Goal: Information Seeking & Learning: Find specific fact

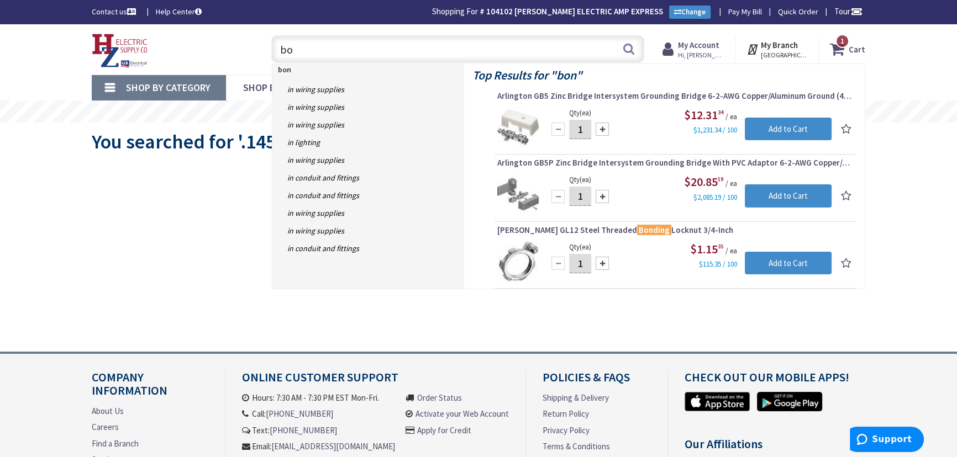
type input "b"
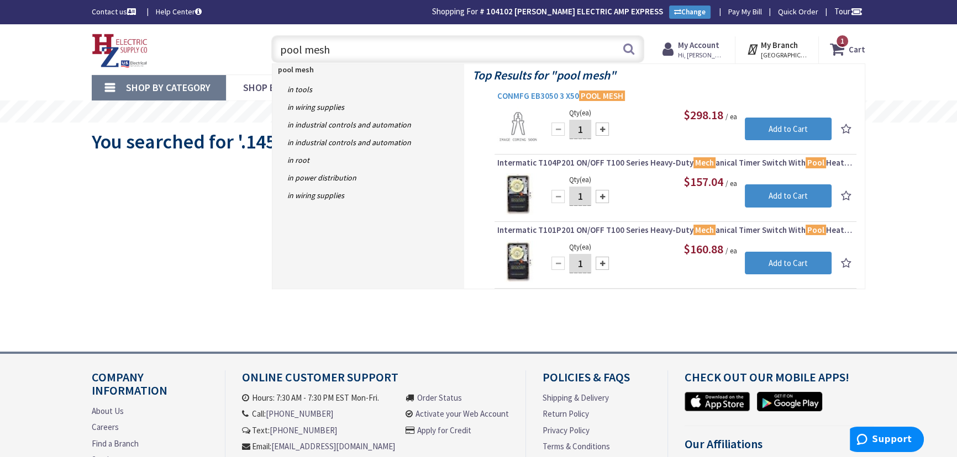
type input "pool mesh"
click at [536, 95] on span "CONMFG EB3050 3 X50 POOL MESH" at bounding box center [675, 96] width 356 height 11
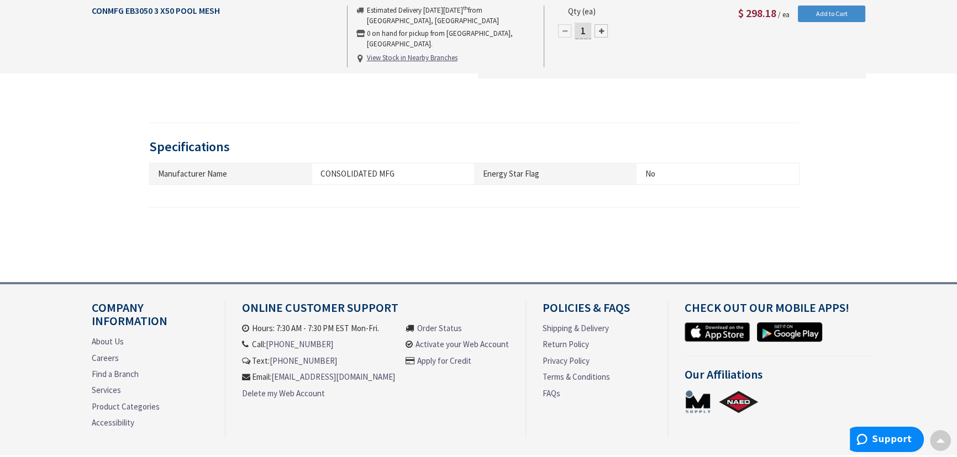
scroll to position [403, 0]
type input "Piper Farm, [STREET_ADDRESS]"
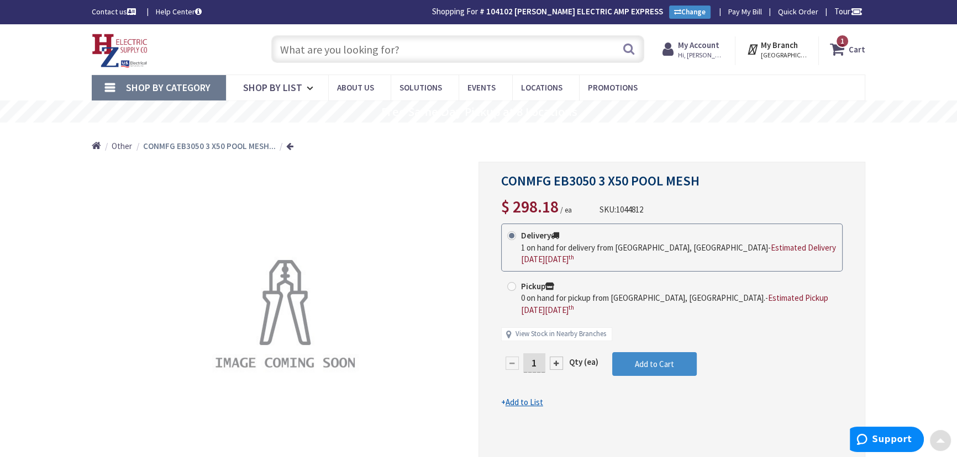
scroll to position [0, 0]
click at [316, 50] on input "text" at bounding box center [457, 49] width 373 height 28
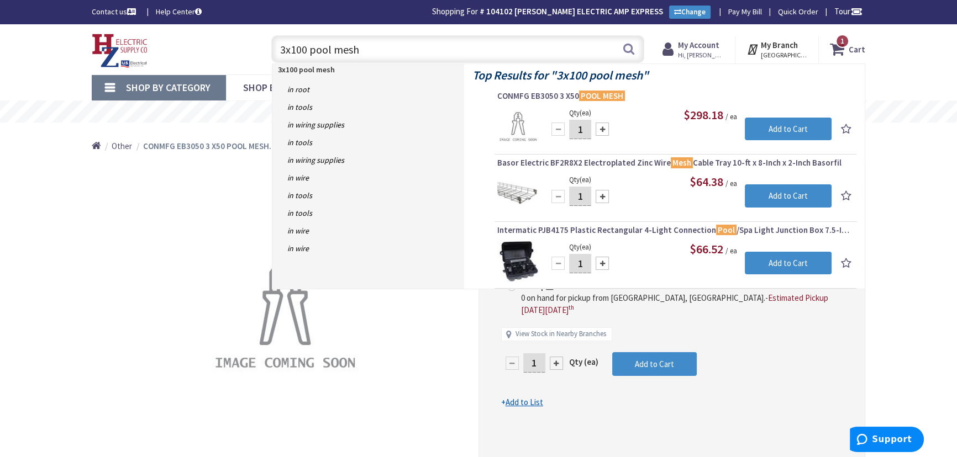
click at [287, 50] on input "3x100 pool mesh" at bounding box center [457, 49] width 373 height 28
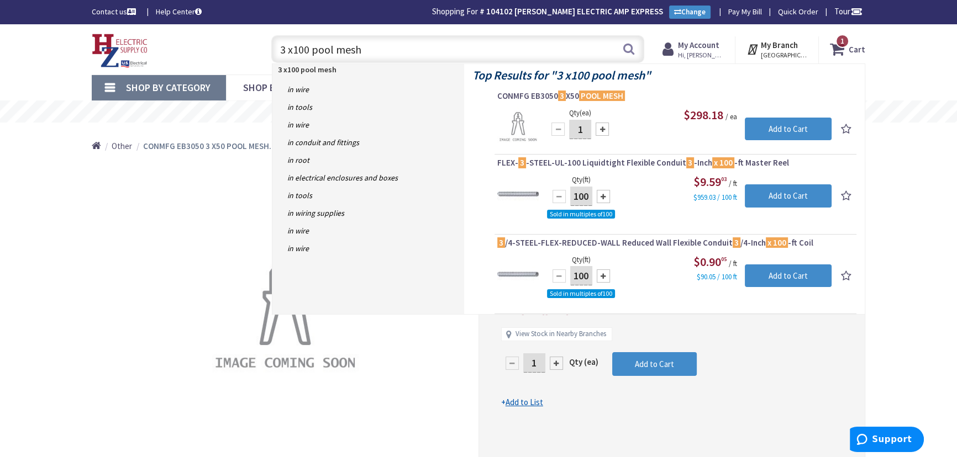
click at [293, 49] on input "3 x100 pool mesh" at bounding box center [457, 49] width 373 height 28
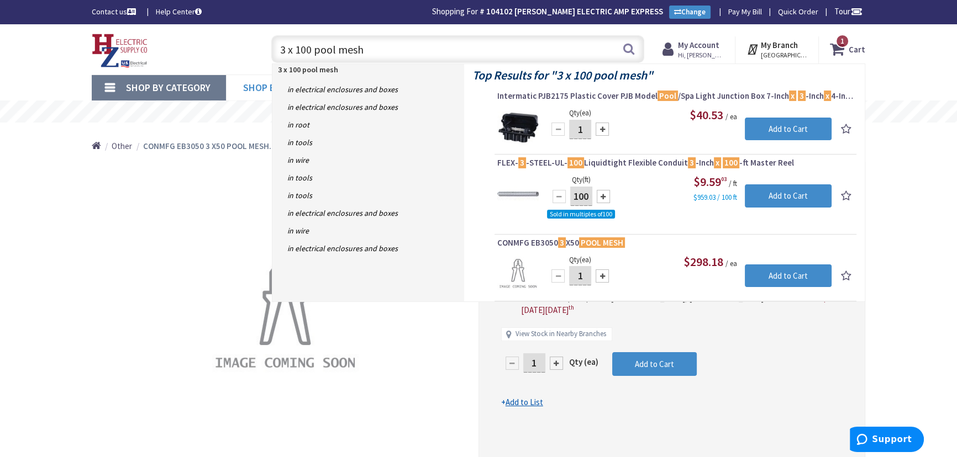
drag, startPoint x: 436, startPoint y: 43, endPoint x: 303, endPoint y: 79, distance: 138.4
click at [193, 50] on div "Toggle Nav 3 x 100 pool mesh 3 x 100 pool mesh Search 1 1 1 items Cart My Cart 1" at bounding box center [478, 49] width 790 height 37
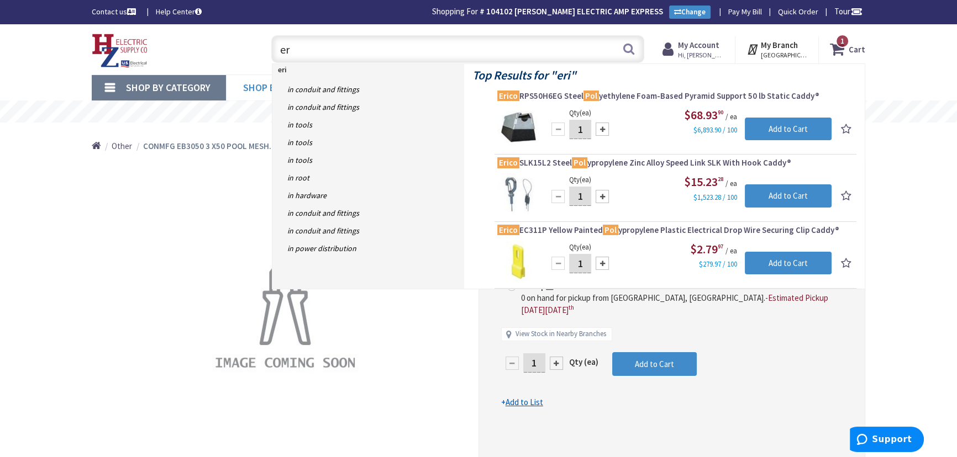
type input "e"
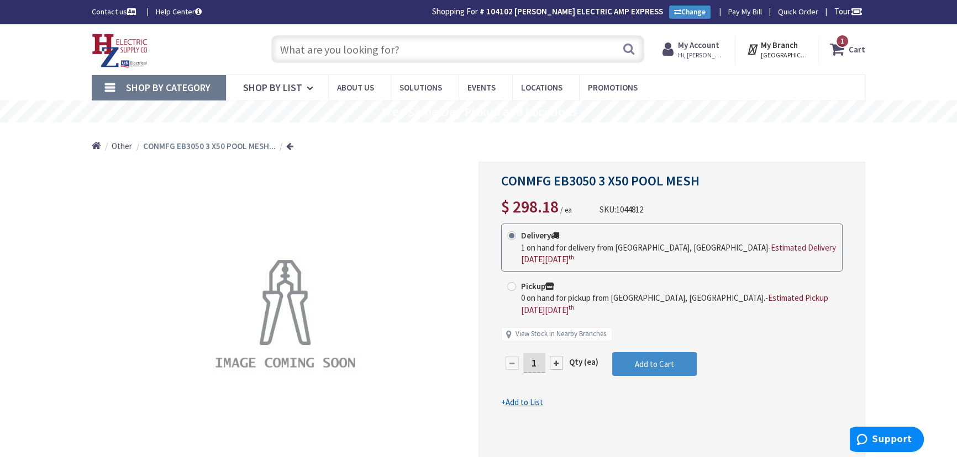
click at [382, 55] on input "text" at bounding box center [457, 49] width 373 height 28
click at [296, 54] on input "text" at bounding box center [457, 49] width 373 height 28
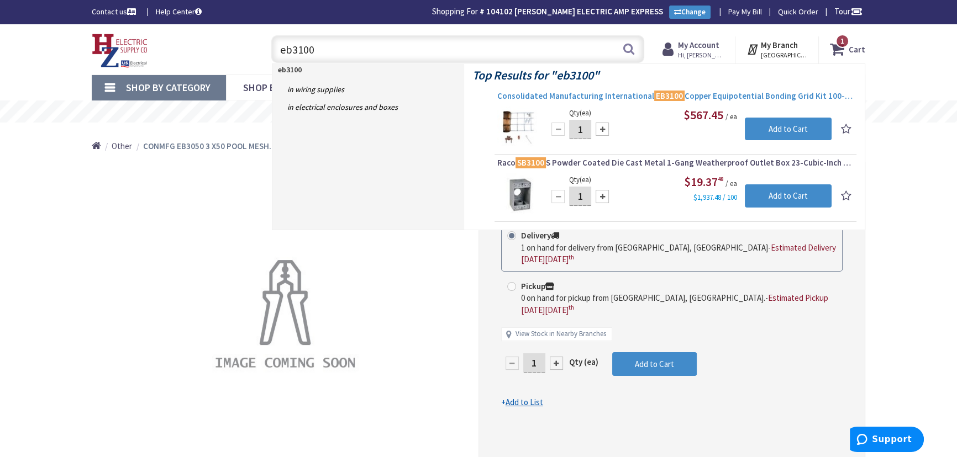
type input "eb3100"
click at [749, 94] on span "Consolidated Manufacturing International EB3100 Copper Equipotential Bonding Gr…" at bounding box center [675, 96] width 356 height 11
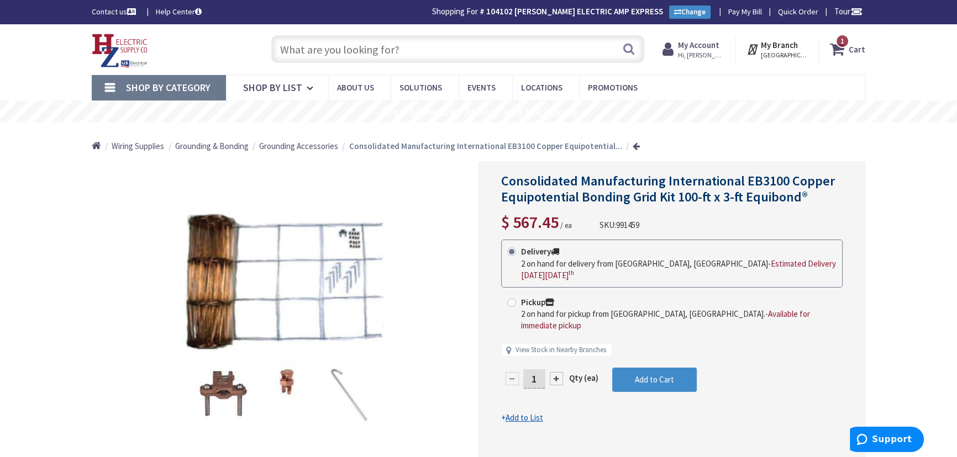
click at [396, 50] on input "text" at bounding box center [457, 49] width 373 height 28
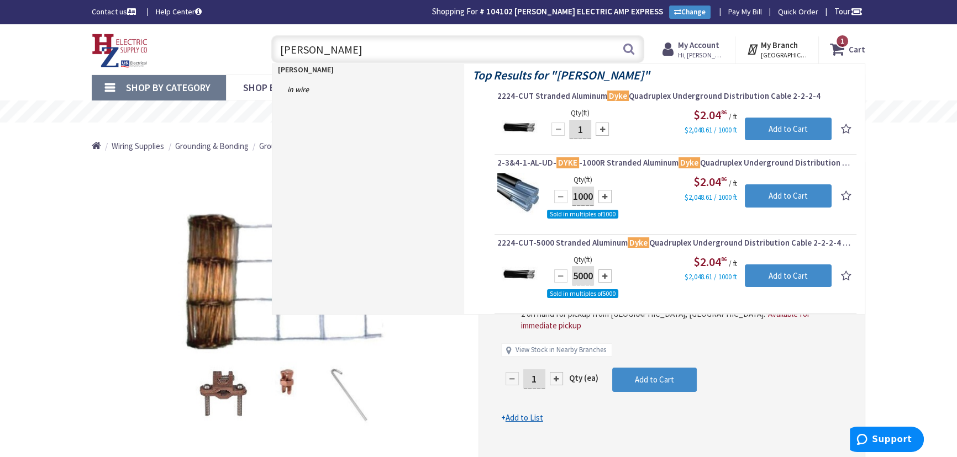
drag, startPoint x: 290, startPoint y: 49, endPoint x: 273, endPoint y: 48, distance: 16.6
click at [273, 48] on input "URD Dyke" at bounding box center [457, 49] width 373 height 28
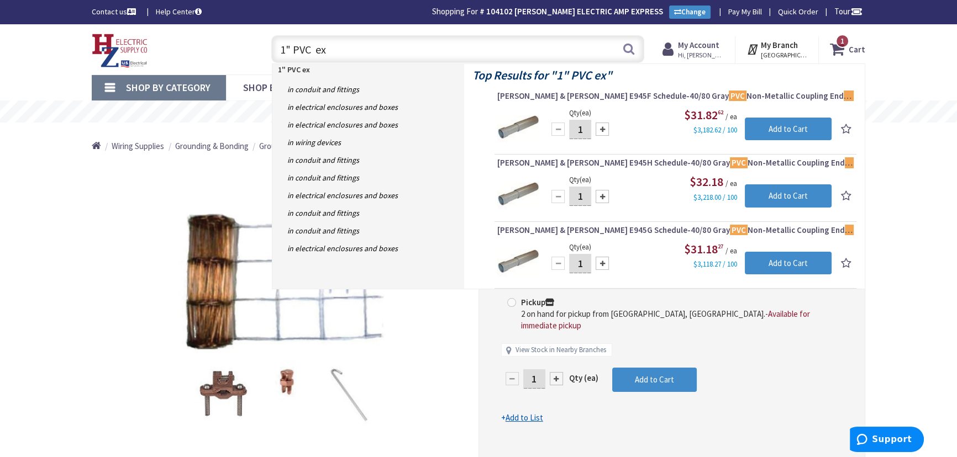
click at [391, 52] on input "1" PVC ex" at bounding box center [457, 49] width 373 height 28
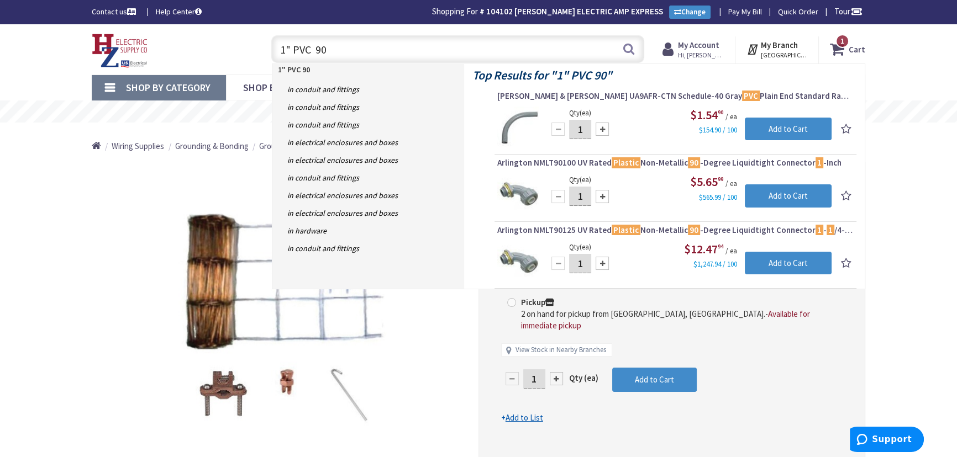
click at [342, 49] on input "1" PVC 90" at bounding box center [457, 49] width 373 height 28
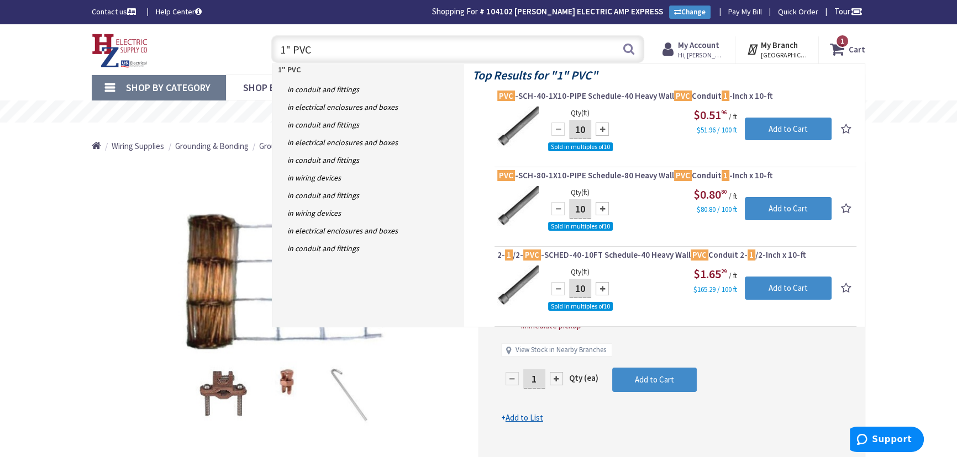
drag, startPoint x: 318, startPoint y: 50, endPoint x: 278, endPoint y: 50, distance: 39.8
click at [278, 50] on input "1" PVC" at bounding box center [457, 49] width 373 height 28
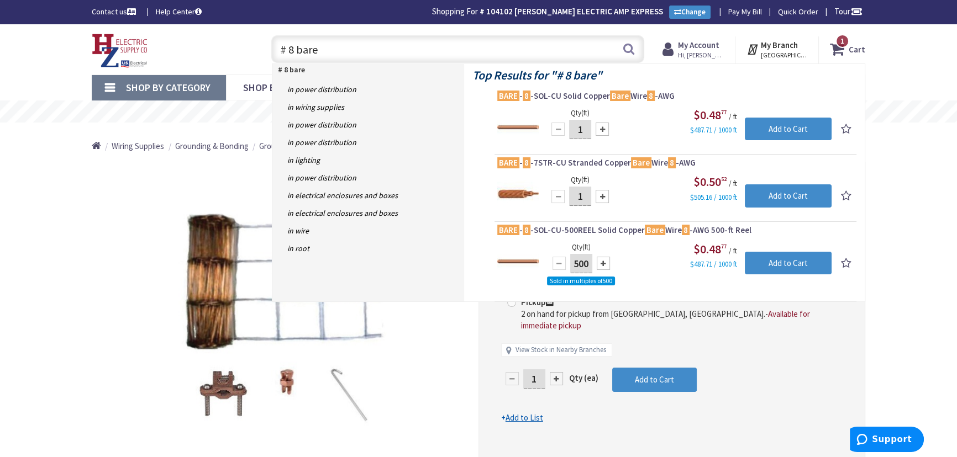
drag, startPoint x: 391, startPoint y: 54, endPoint x: 287, endPoint y: 51, distance: 103.9
click at [287, 51] on input "# 8 bare" at bounding box center [457, 49] width 373 height 28
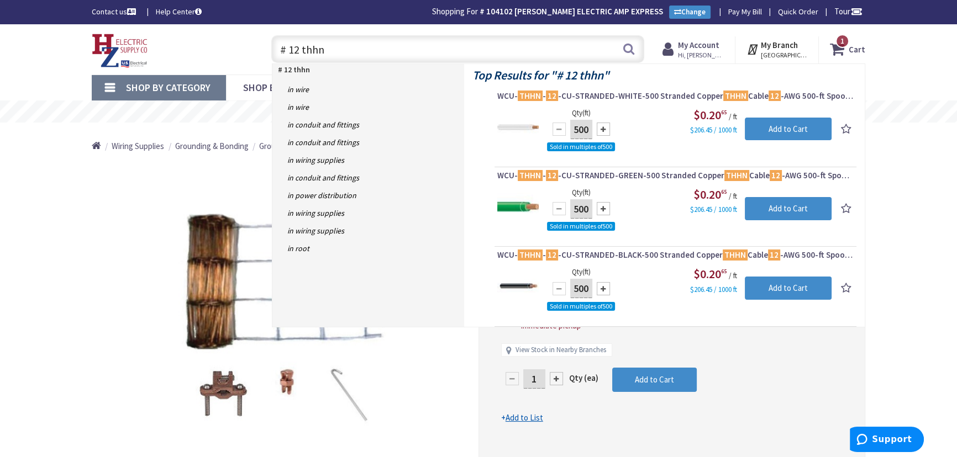
drag, startPoint x: 368, startPoint y: 42, endPoint x: 278, endPoint y: 51, distance: 90.5
click at [278, 51] on input "# 12 thhn" at bounding box center [457, 49] width 373 height 28
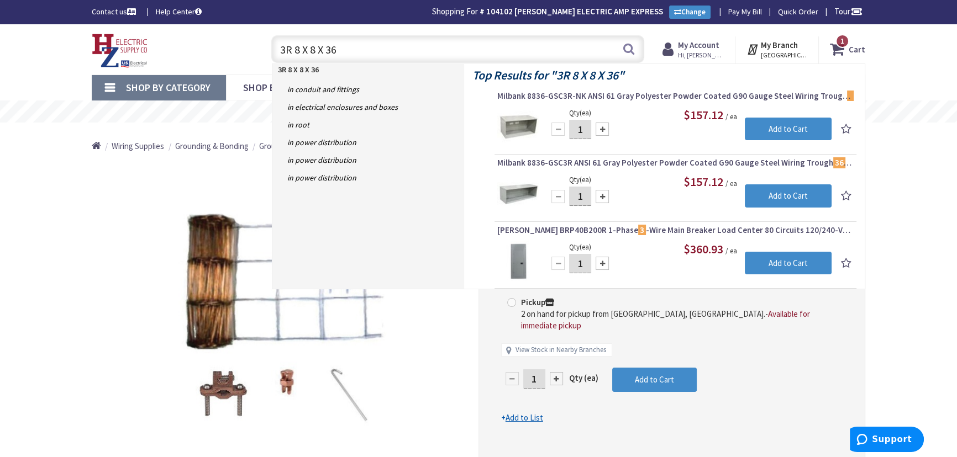
drag, startPoint x: 373, startPoint y: 51, endPoint x: 273, endPoint y: 46, distance: 100.7
click at [273, 46] on input "3R 8 X 8 X 36" at bounding box center [457, 49] width 373 height 28
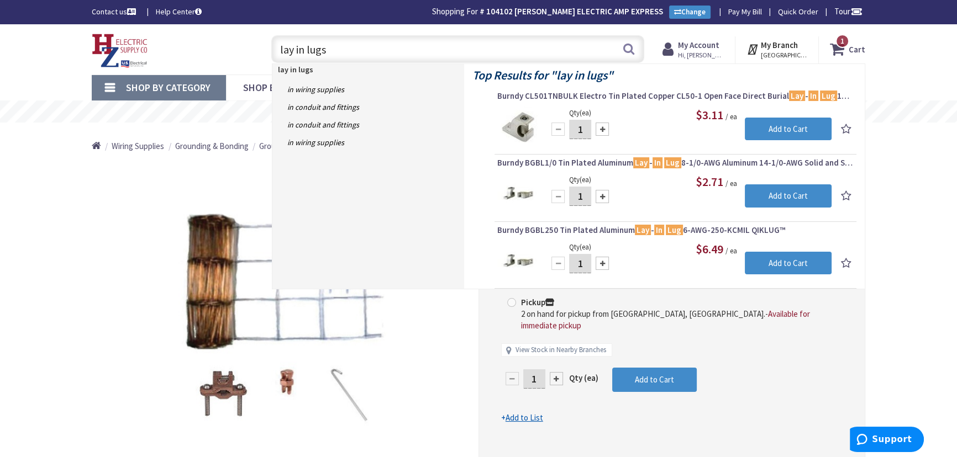
drag, startPoint x: 526, startPoint y: 48, endPoint x: 435, endPoint y: 52, distance: 91.8
click at [435, 52] on input "lay in lugs" at bounding box center [457, 49] width 373 height 28
type input "l"
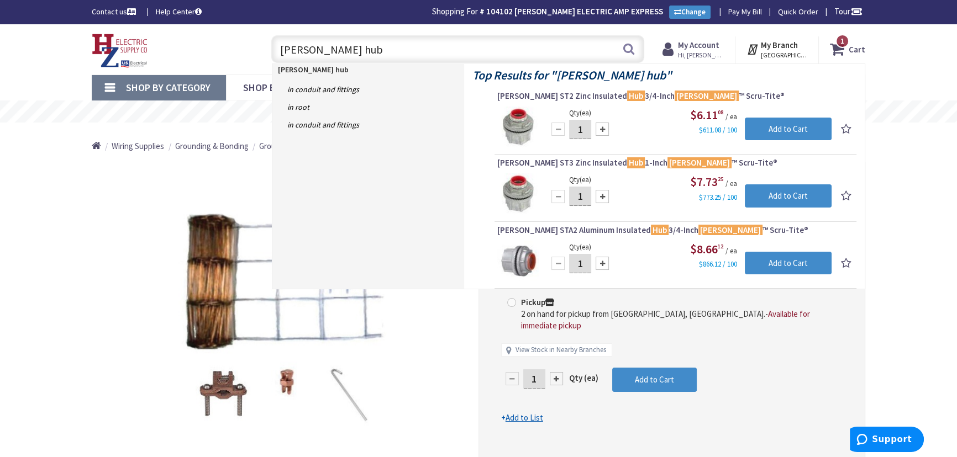
drag, startPoint x: 373, startPoint y: 52, endPoint x: 268, endPoint y: 54, distance: 105.0
click at [268, 54] on div "myers hub myers hub Search" at bounding box center [455, 48] width 378 height 35
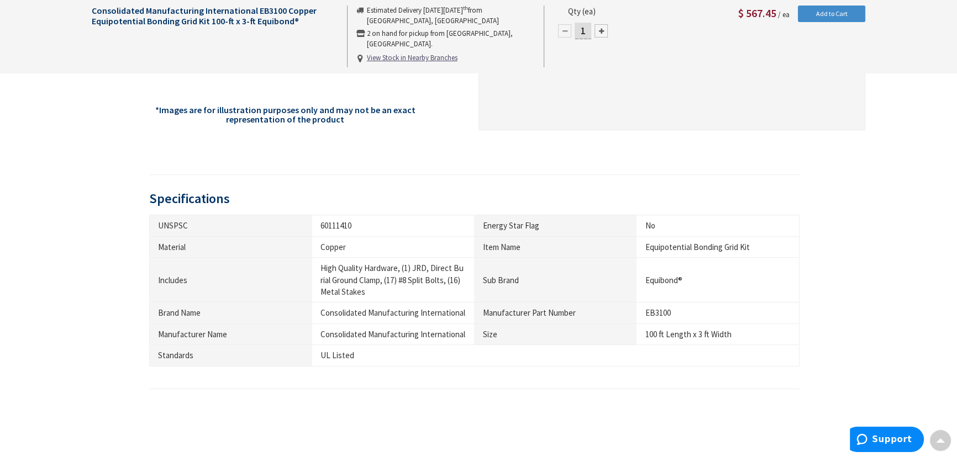
scroll to position [402, 0]
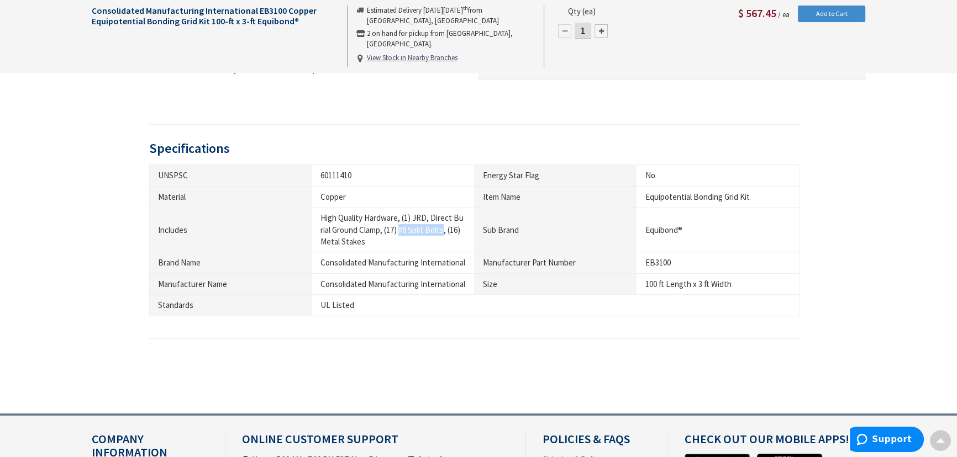
drag, startPoint x: 398, startPoint y: 229, endPoint x: 443, endPoint y: 228, distance: 45.3
click at [443, 228] on div "High Quality Hardware, (1) JRD, Direct Burial Ground Clamp, (17) #8 Split Bolts…" at bounding box center [393, 229] width 146 height 35
click at [414, 246] on div "High Quality Hardware, (1) JRD, Direct Burial Ground Clamp, (17) #8 Split Bolts…" at bounding box center [393, 229] width 146 height 35
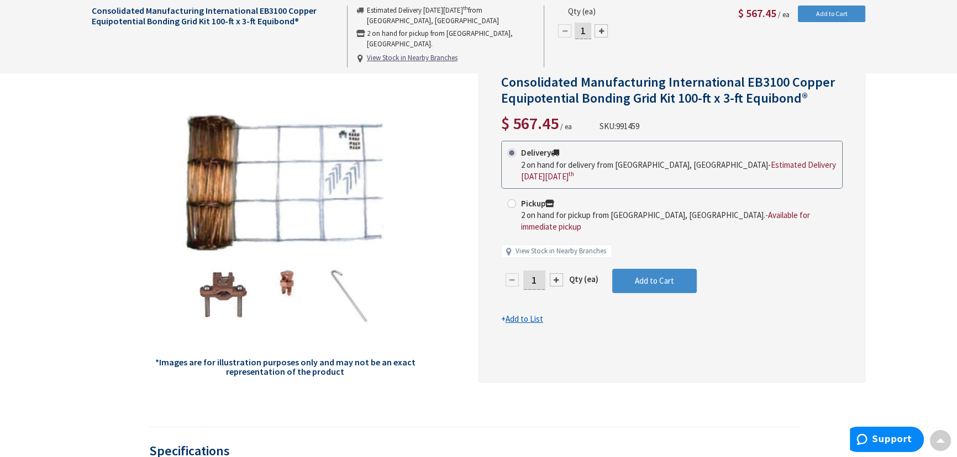
scroll to position [0, 0]
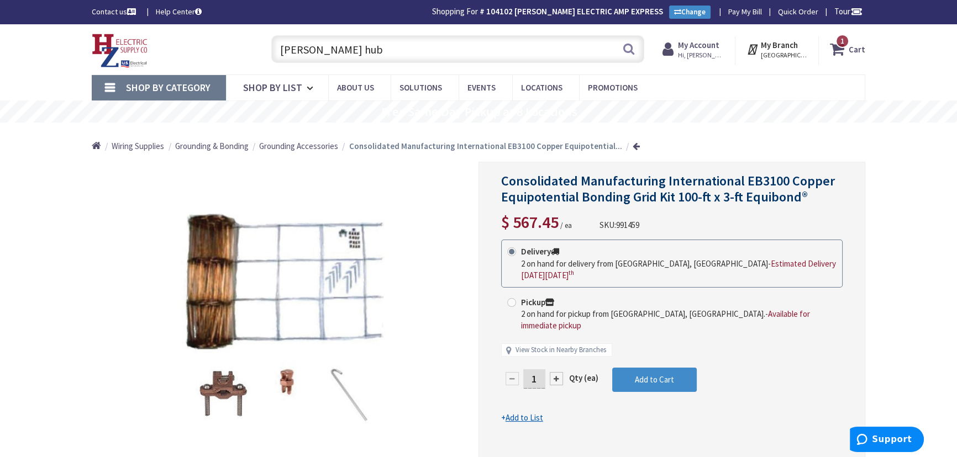
drag, startPoint x: 362, startPoint y: 51, endPoint x: 272, endPoint y: 51, distance: 90.0
click at [272, 51] on input "myers hub" at bounding box center [457, 49] width 373 height 28
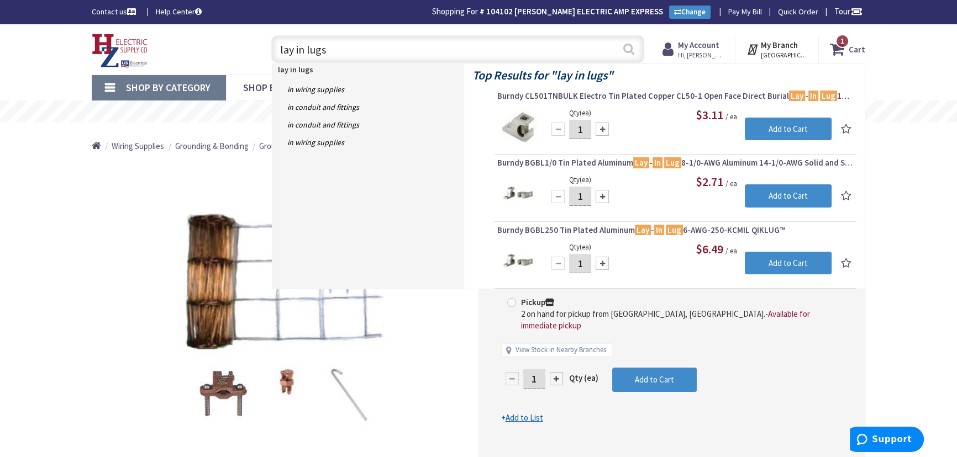
type input "lay in lugs"
click at [627, 48] on button "Search" at bounding box center [628, 48] width 14 height 25
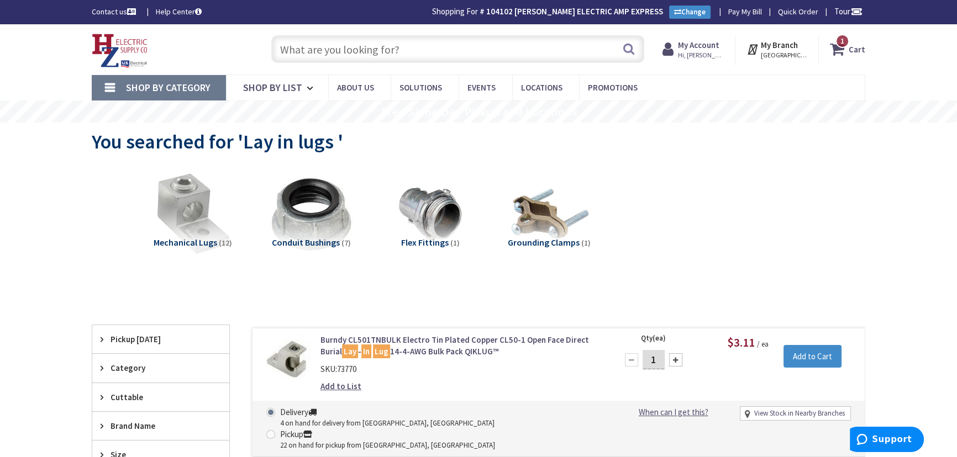
click at [378, 52] on input "text" at bounding box center [457, 49] width 373 height 28
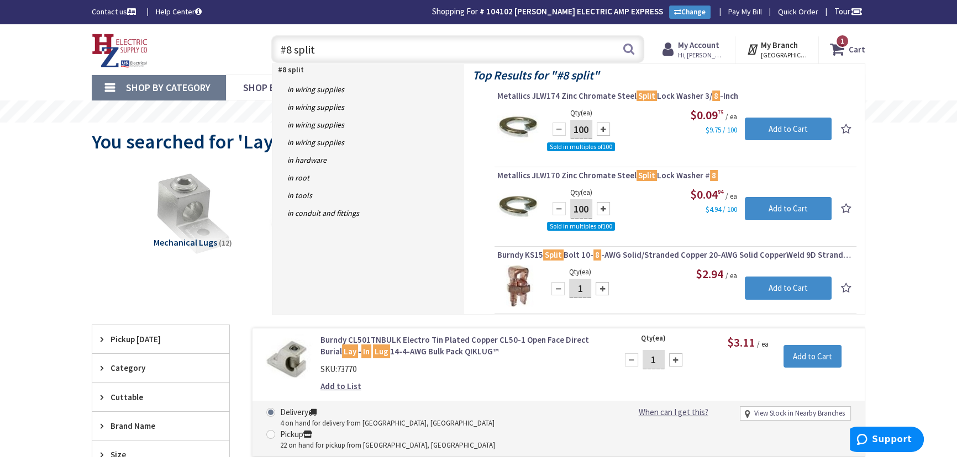
click at [281, 49] on input "#8 split" at bounding box center [457, 49] width 373 height 28
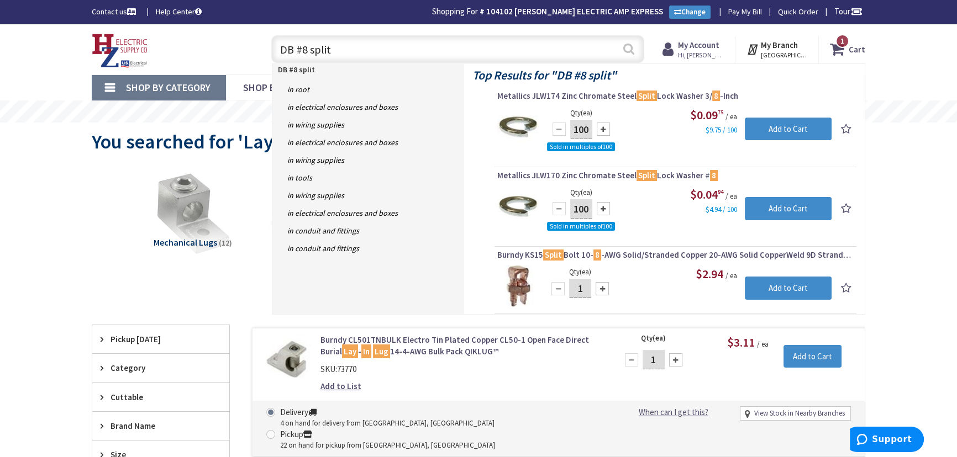
type input "DB #8 split"
click at [628, 49] on button "Search" at bounding box center [628, 48] width 14 height 25
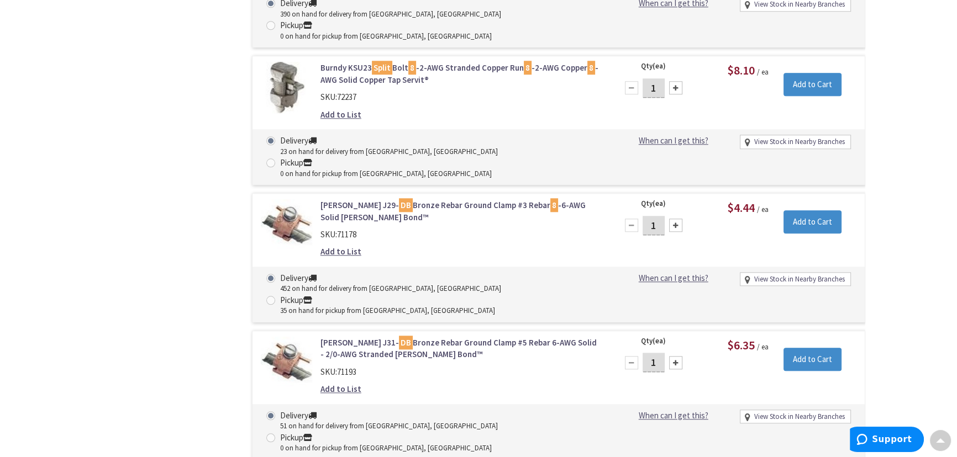
scroll to position [1356, 0]
